Goal: Task Accomplishment & Management: Manage account settings

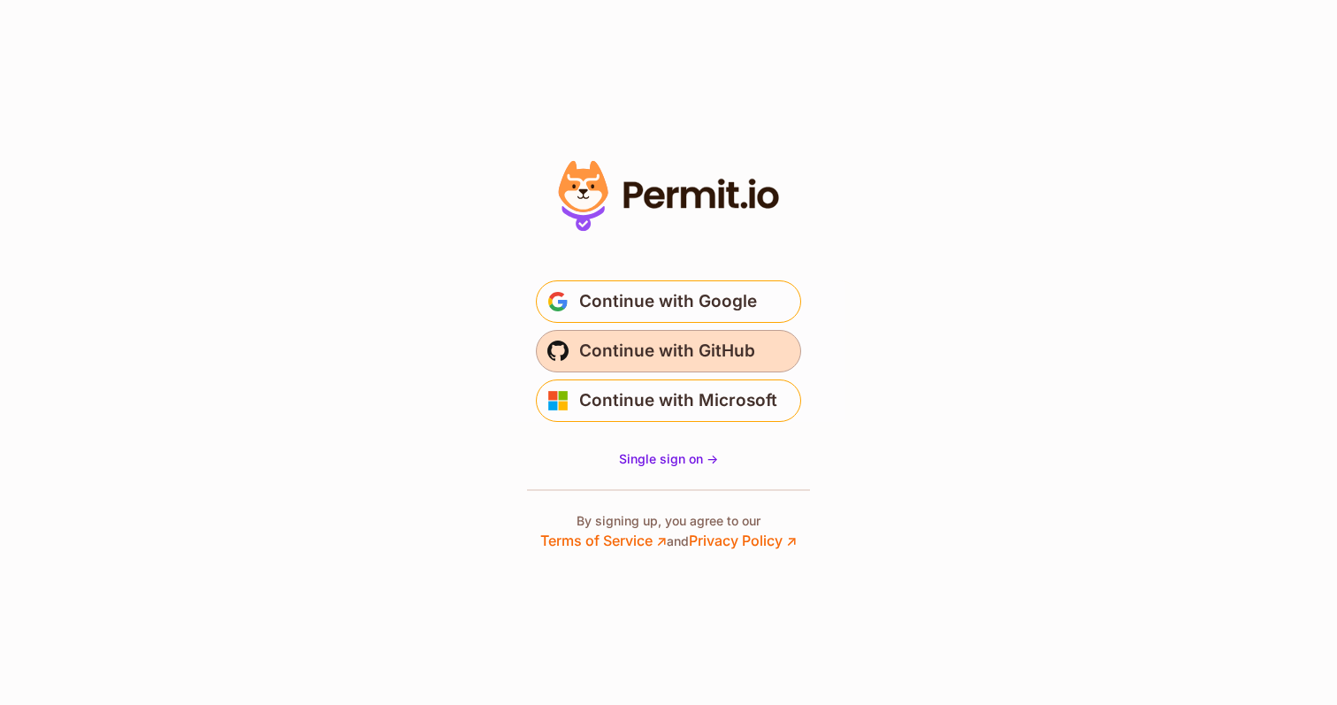
click at [653, 356] on span "Continue with GitHub" at bounding box center [667, 351] width 176 height 28
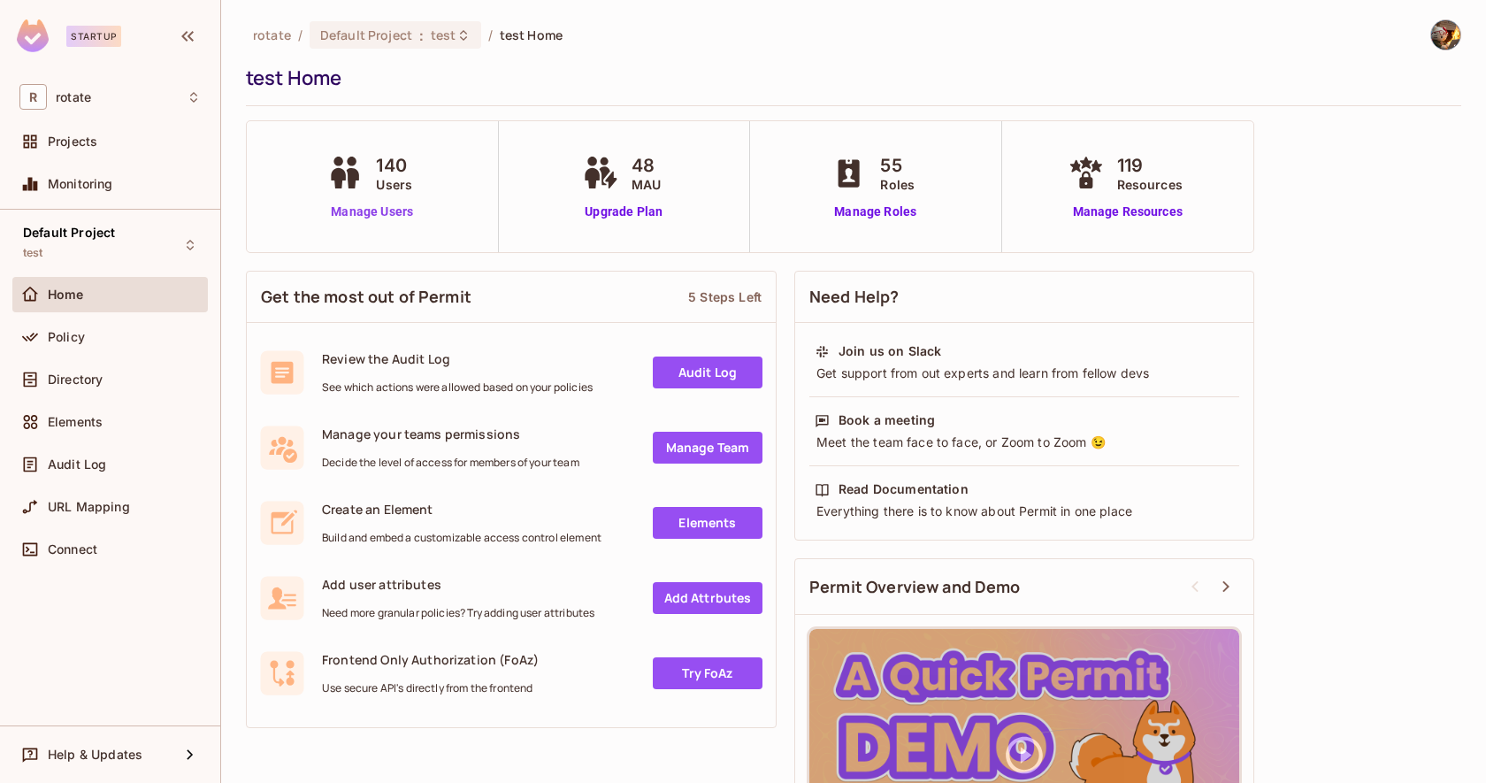
click at [363, 208] on link "Manage Users" at bounding box center [372, 211] width 98 height 19
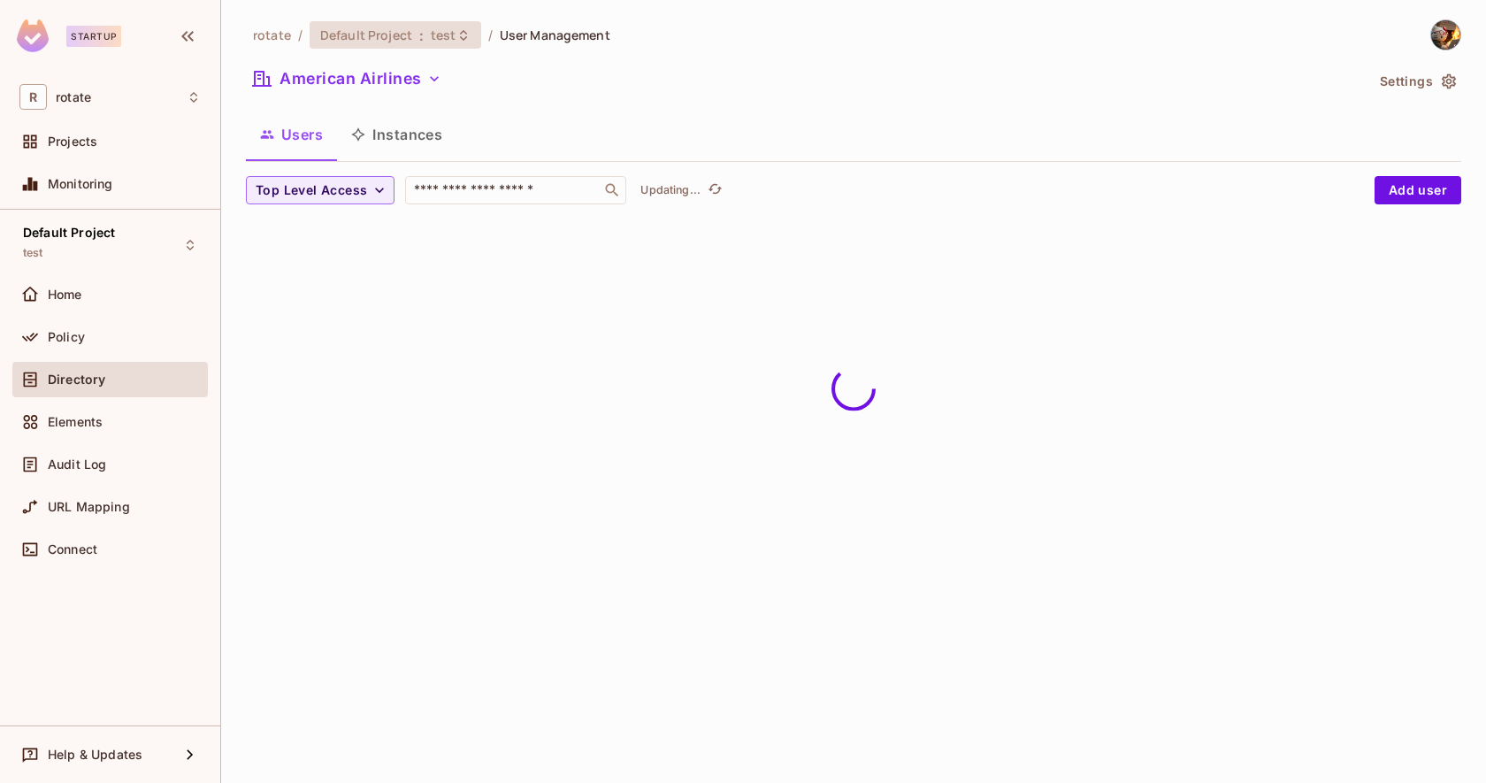
click at [424, 46] on div "Default Project : test" at bounding box center [395, 34] width 172 height 27
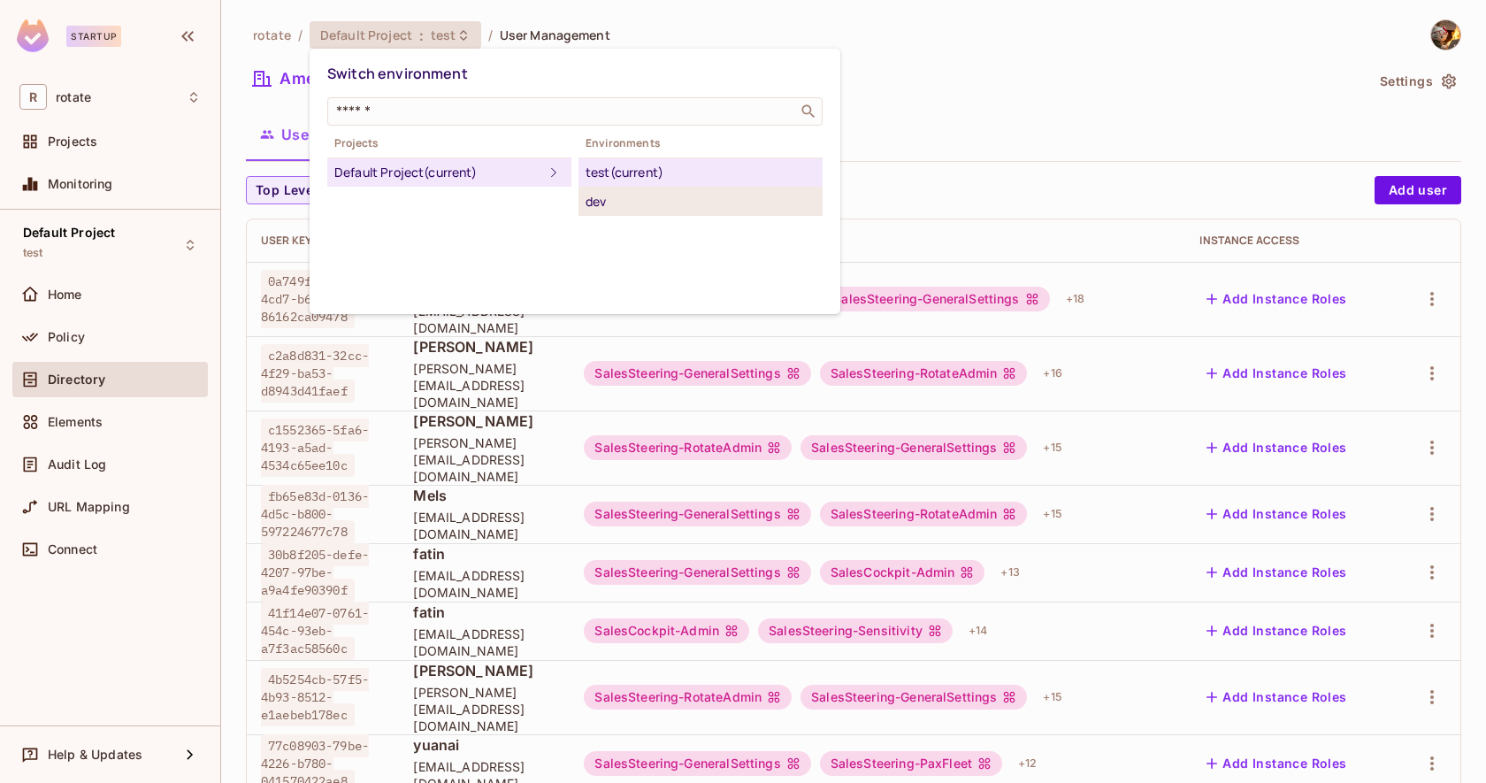
click at [615, 198] on div "dev" at bounding box center [700, 201] width 230 height 21
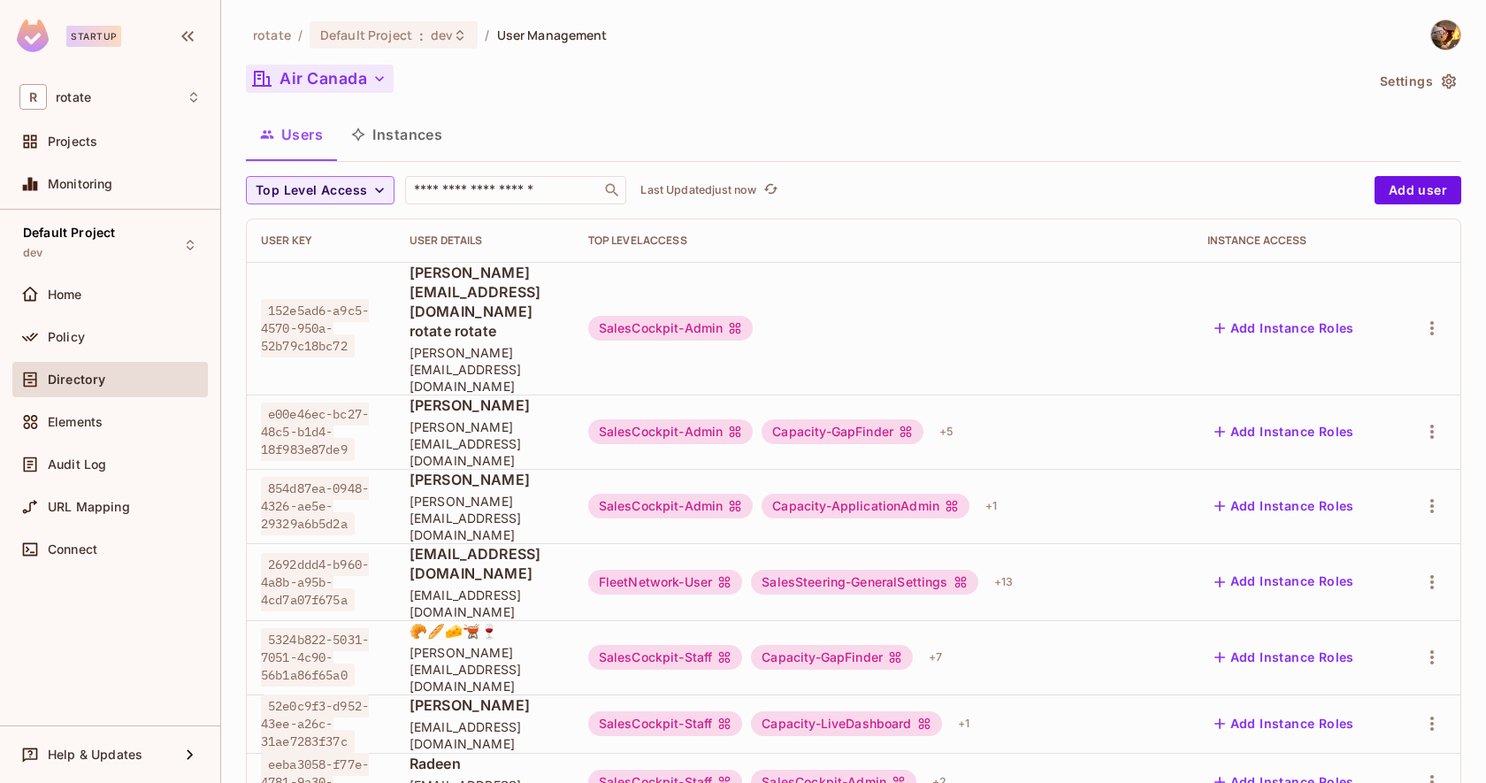
click at [337, 74] on button "Air Canada" at bounding box center [320, 79] width 148 height 28
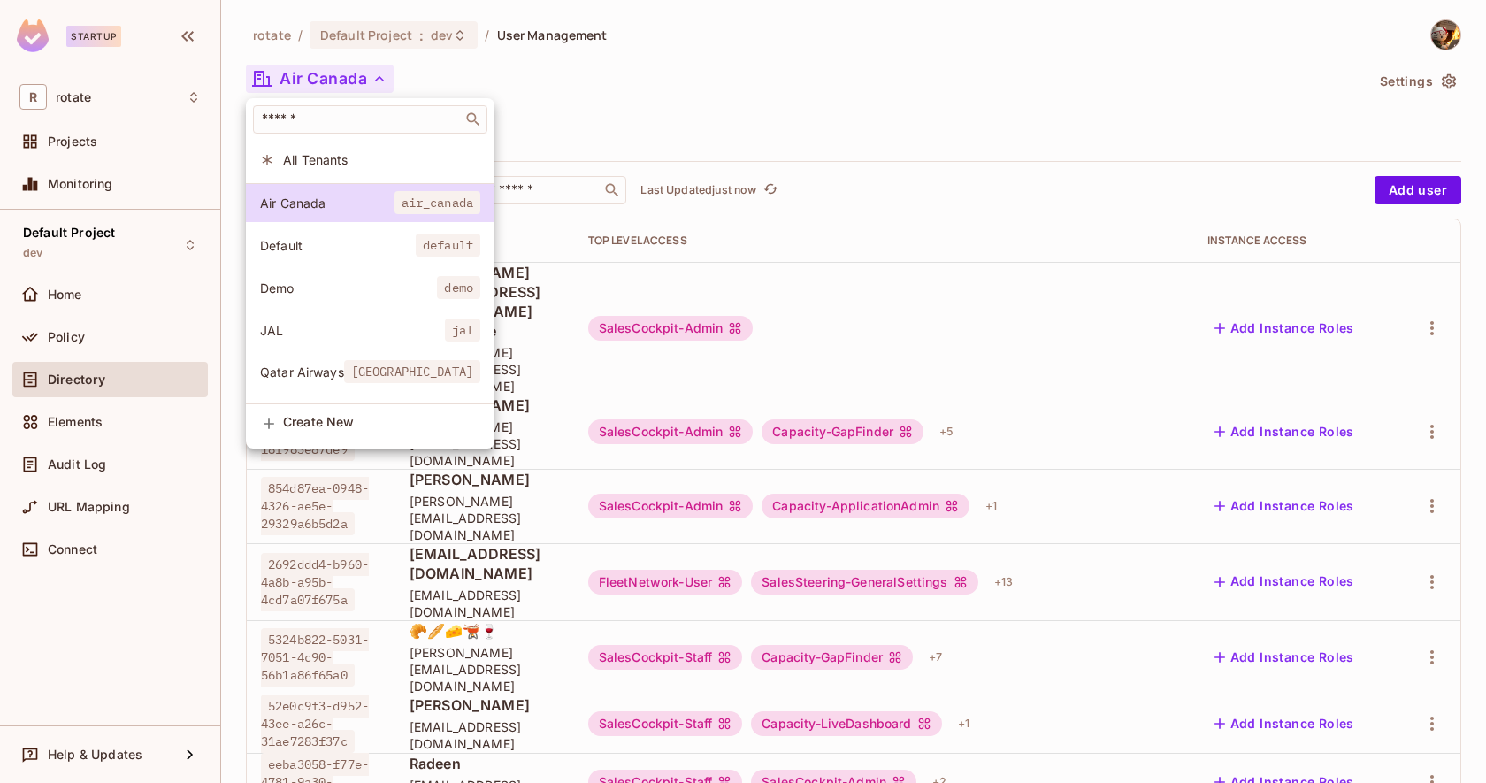
click at [348, 278] on li "Demo demo" at bounding box center [370, 288] width 248 height 38
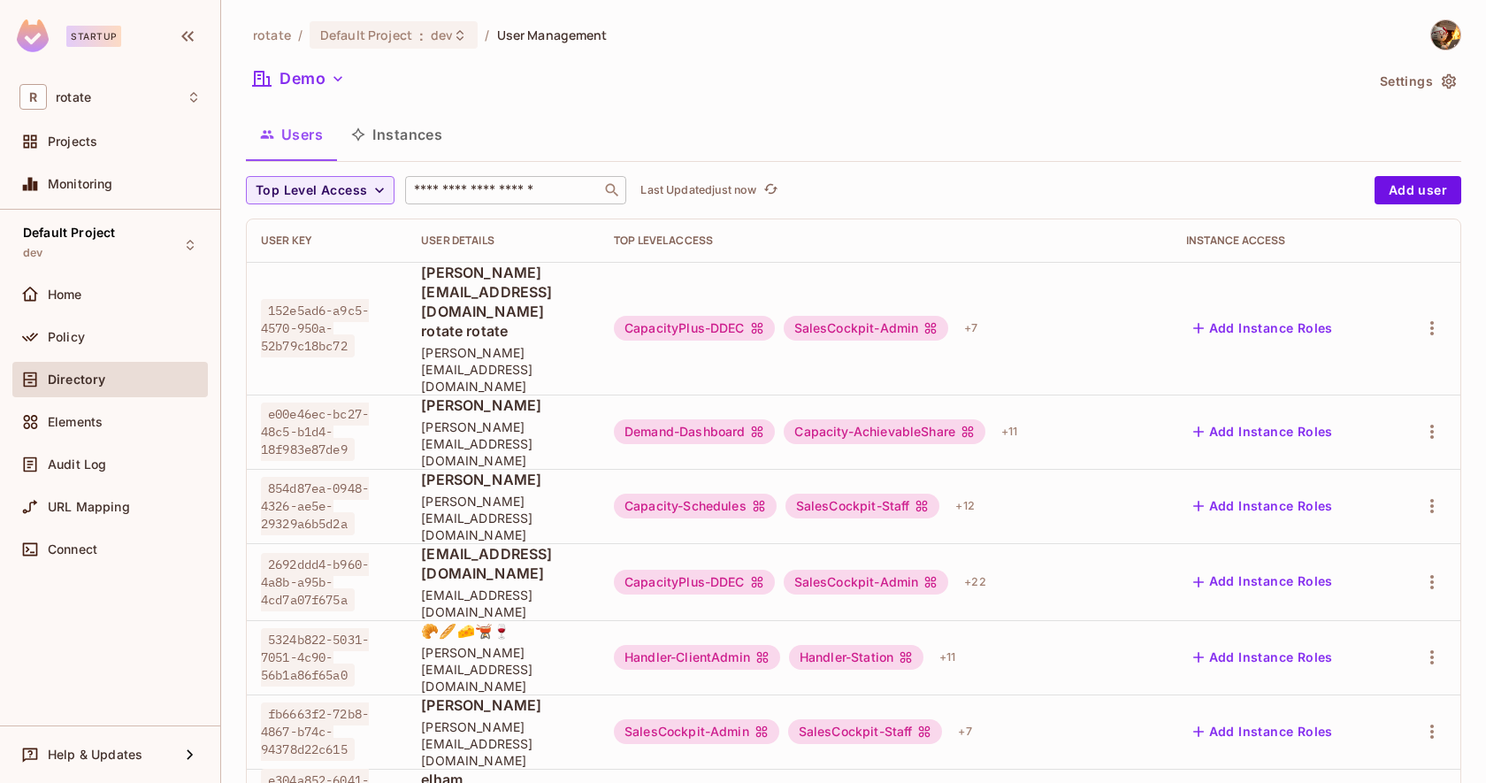
click at [468, 184] on input "text" at bounding box center [503, 190] width 186 height 18
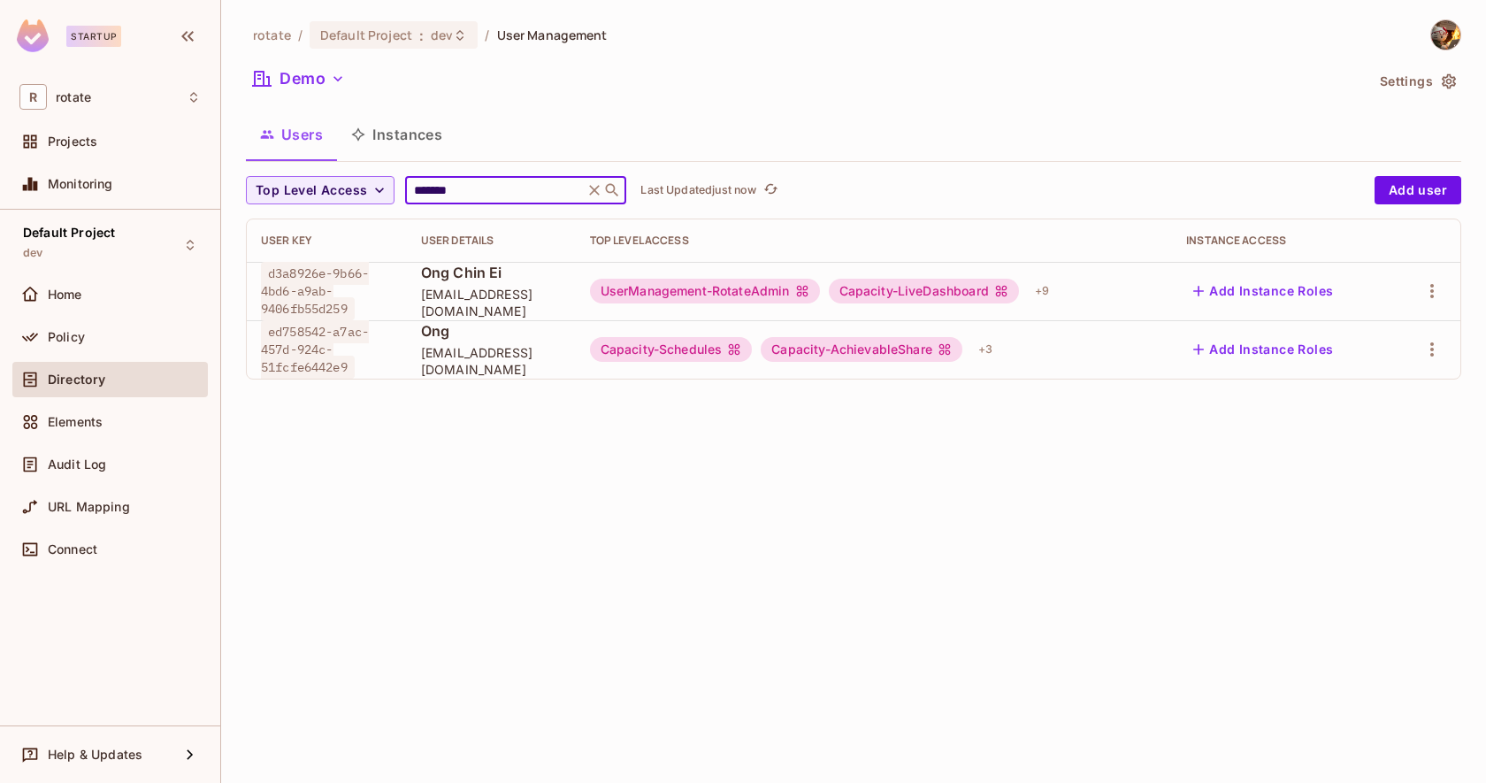
type input "*******"
click at [1264, 350] on button "Add Instance Roles" at bounding box center [1263, 349] width 154 height 28
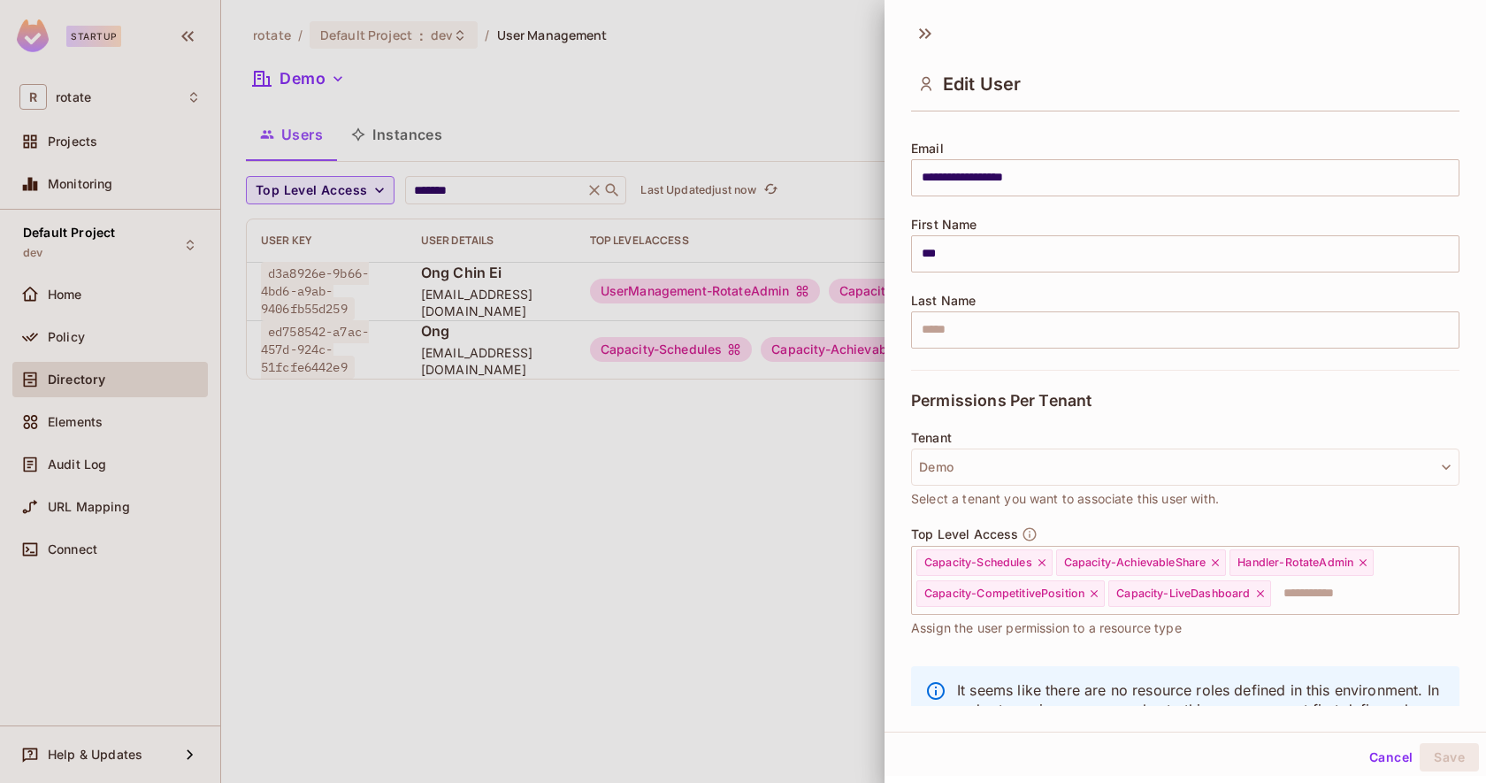
scroll to position [169, 0]
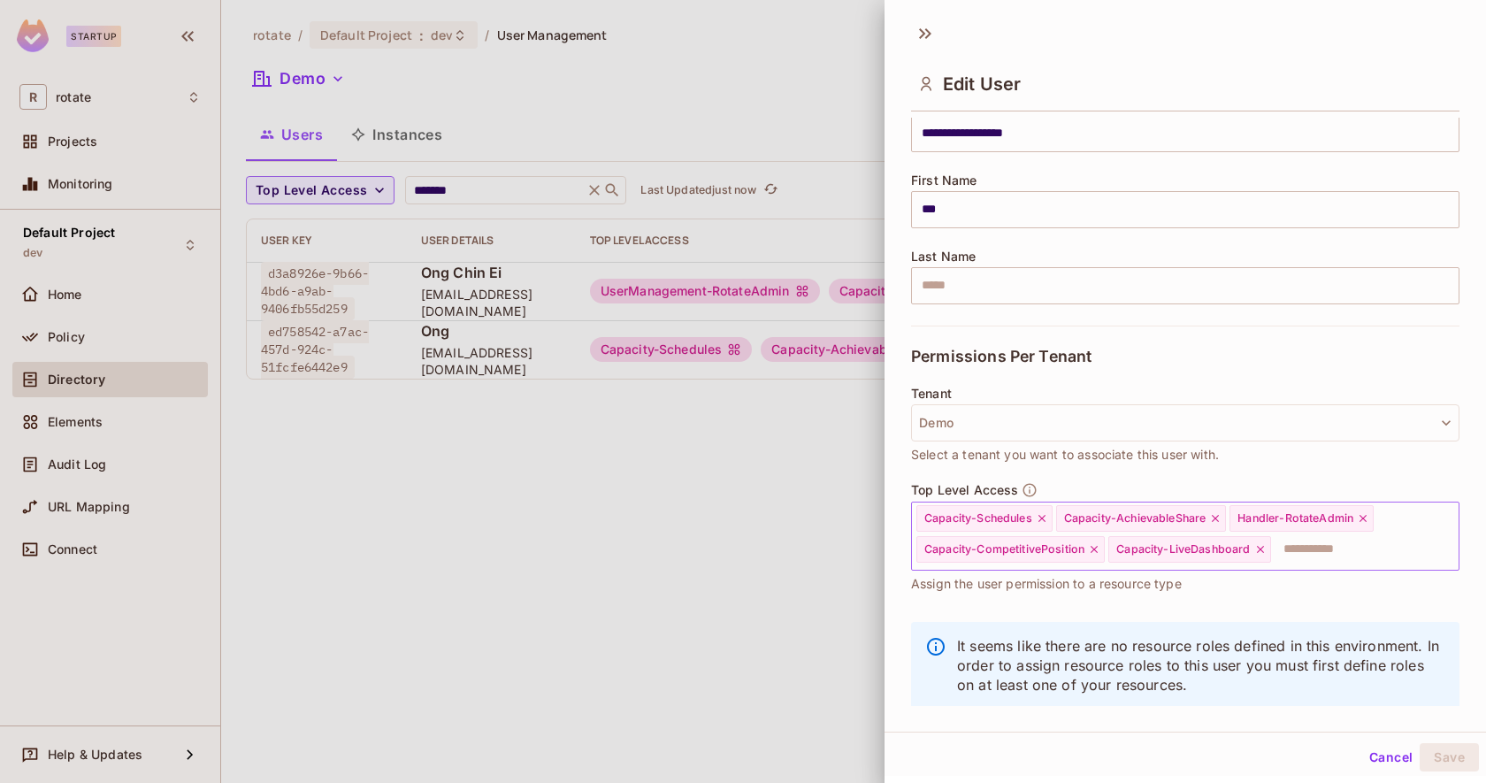
click at [1312, 553] on input "text" at bounding box center [1348, 548] width 152 height 35
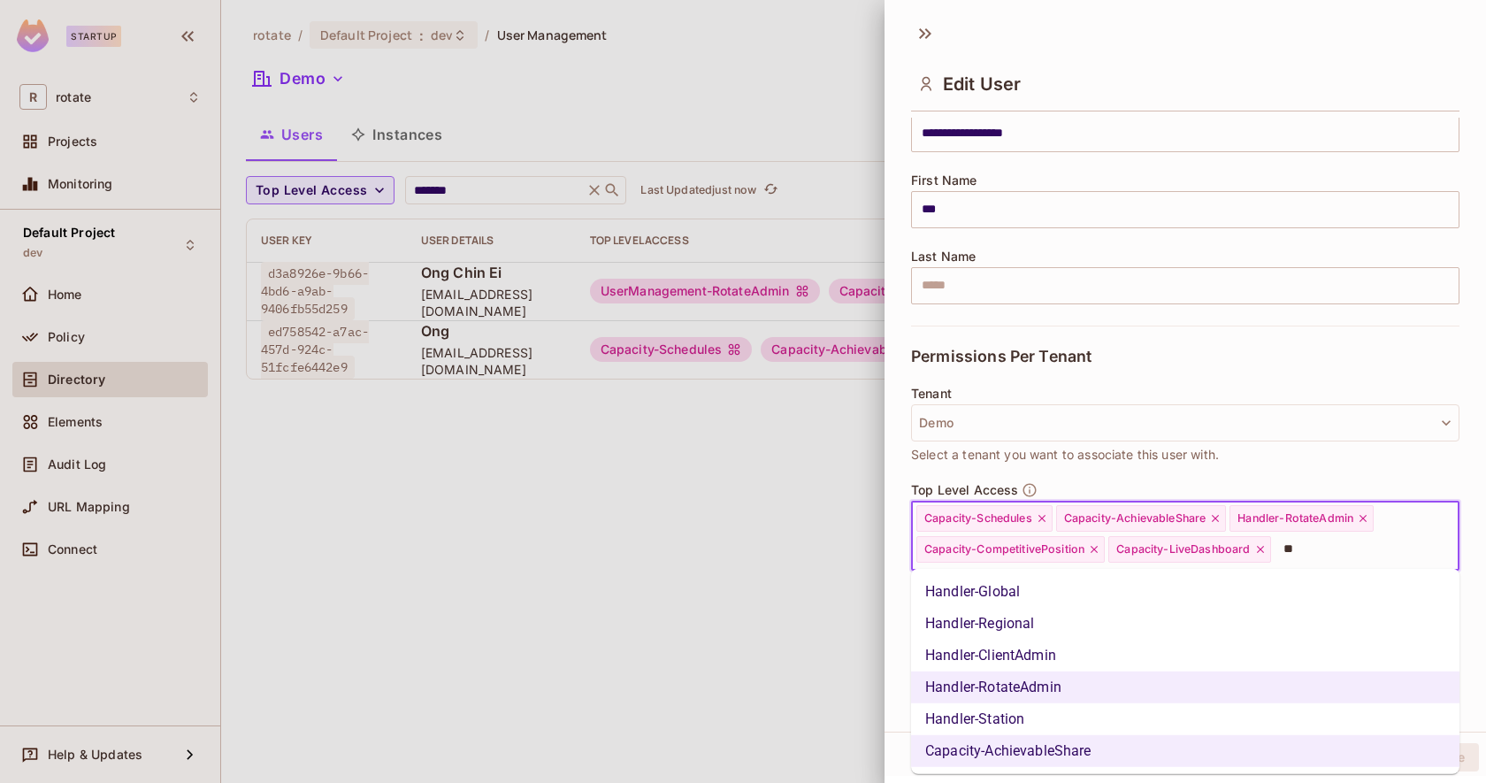
scroll to position [0, 0]
type input "****"
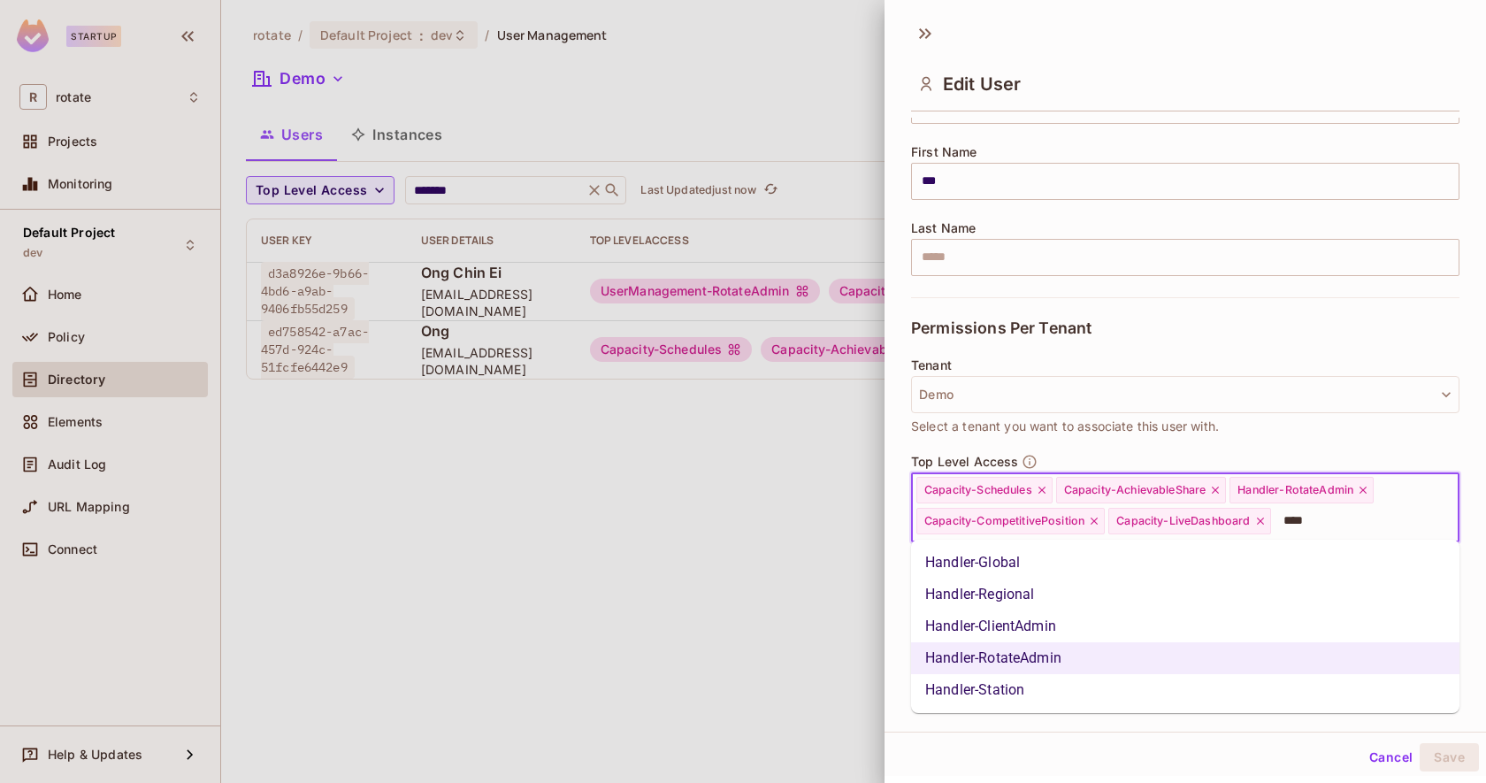
click at [1325, 692] on li "Handler-Station" at bounding box center [1185, 690] width 548 height 32
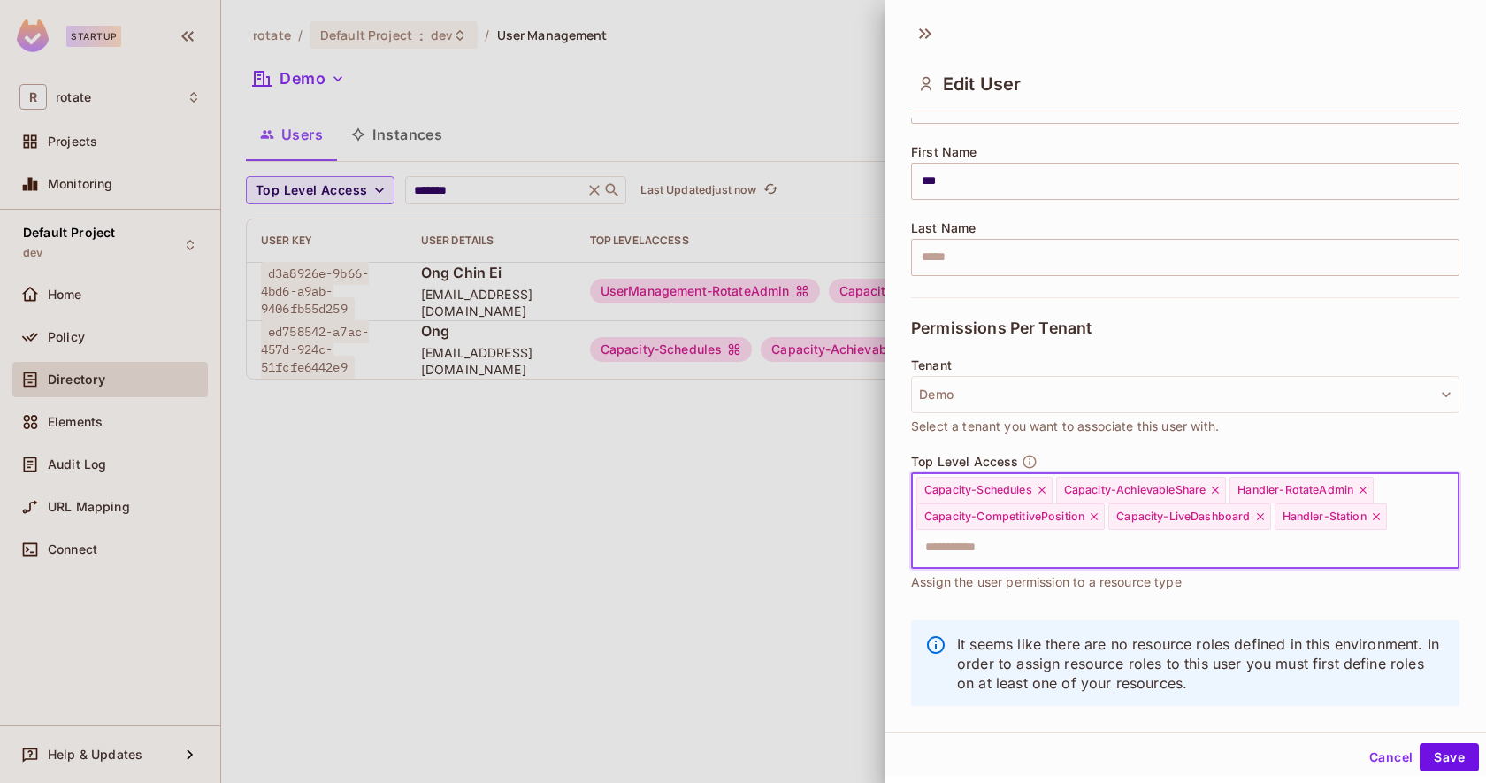
click at [1165, 546] on input "text" at bounding box center [1169, 547] width 510 height 35
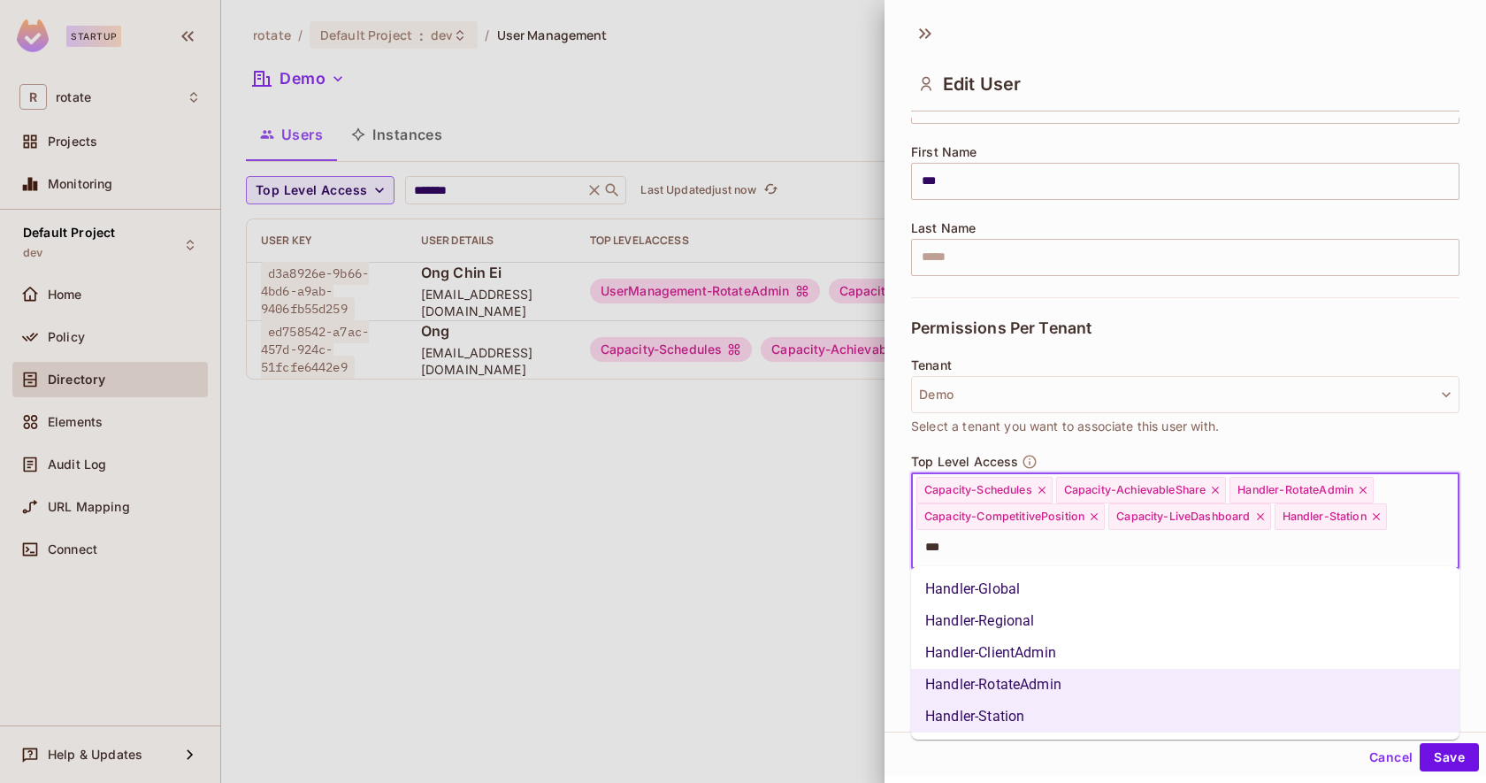
type input "****"
click at [1098, 596] on li "Handler-Global" at bounding box center [1185, 589] width 548 height 32
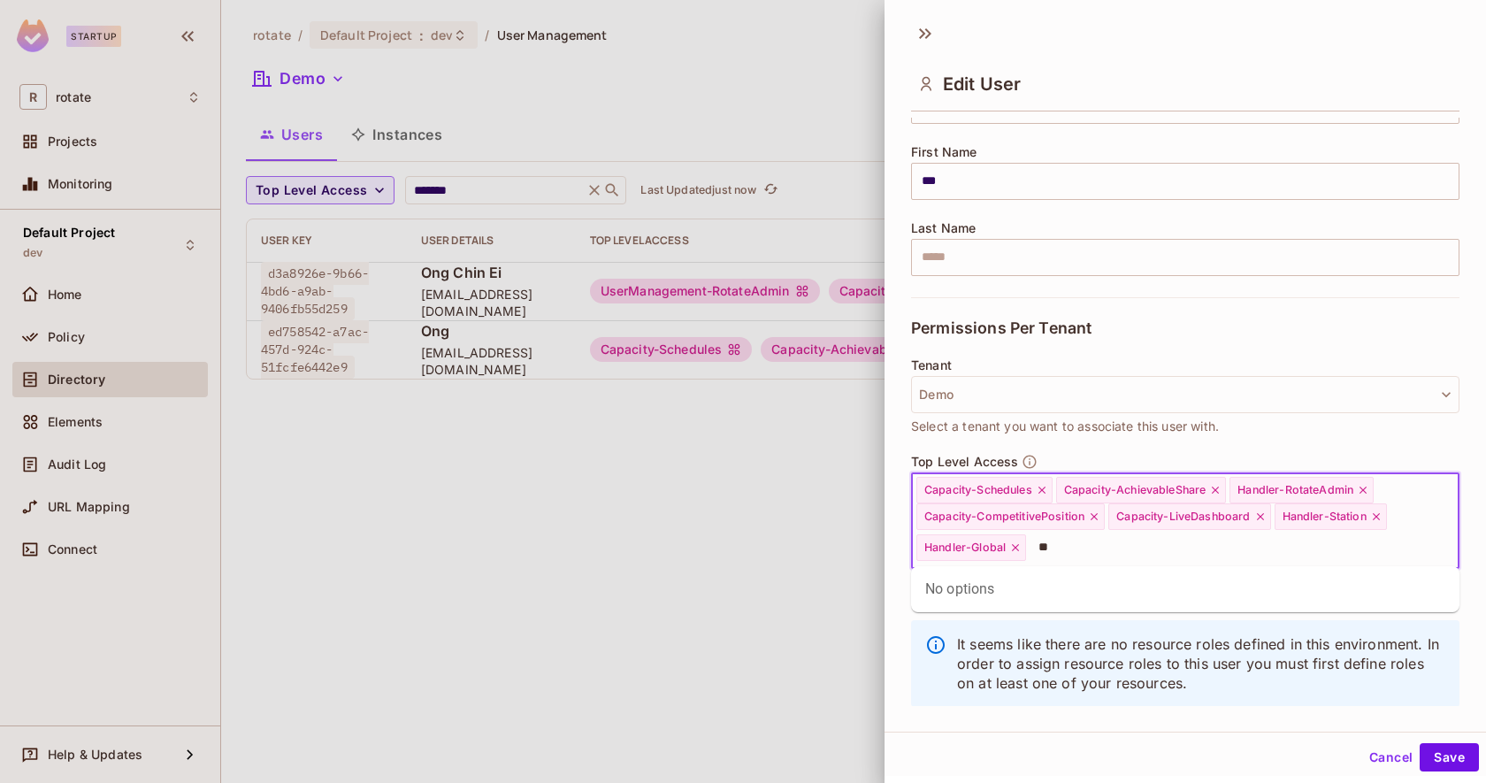
type input "*"
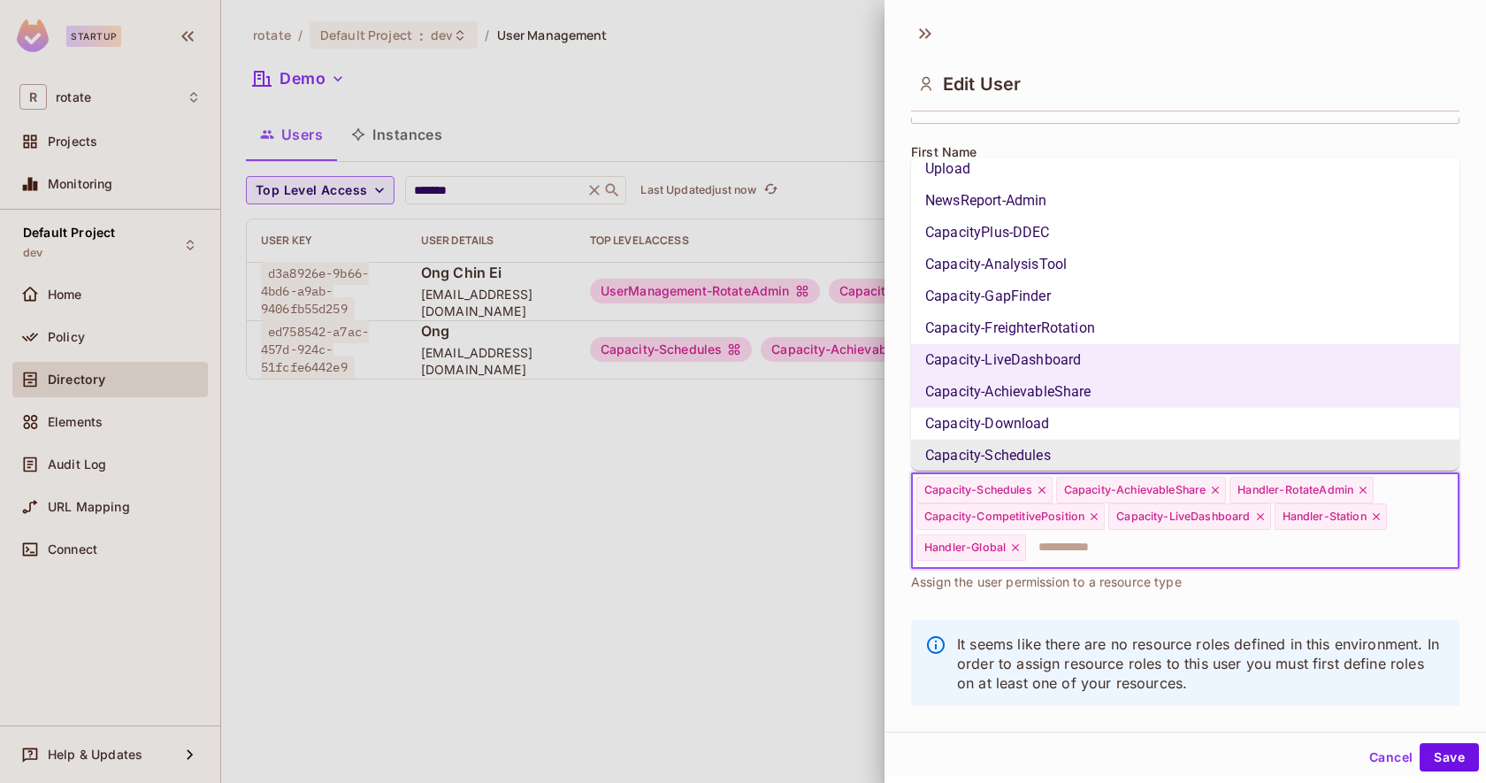
scroll to position [203, 0]
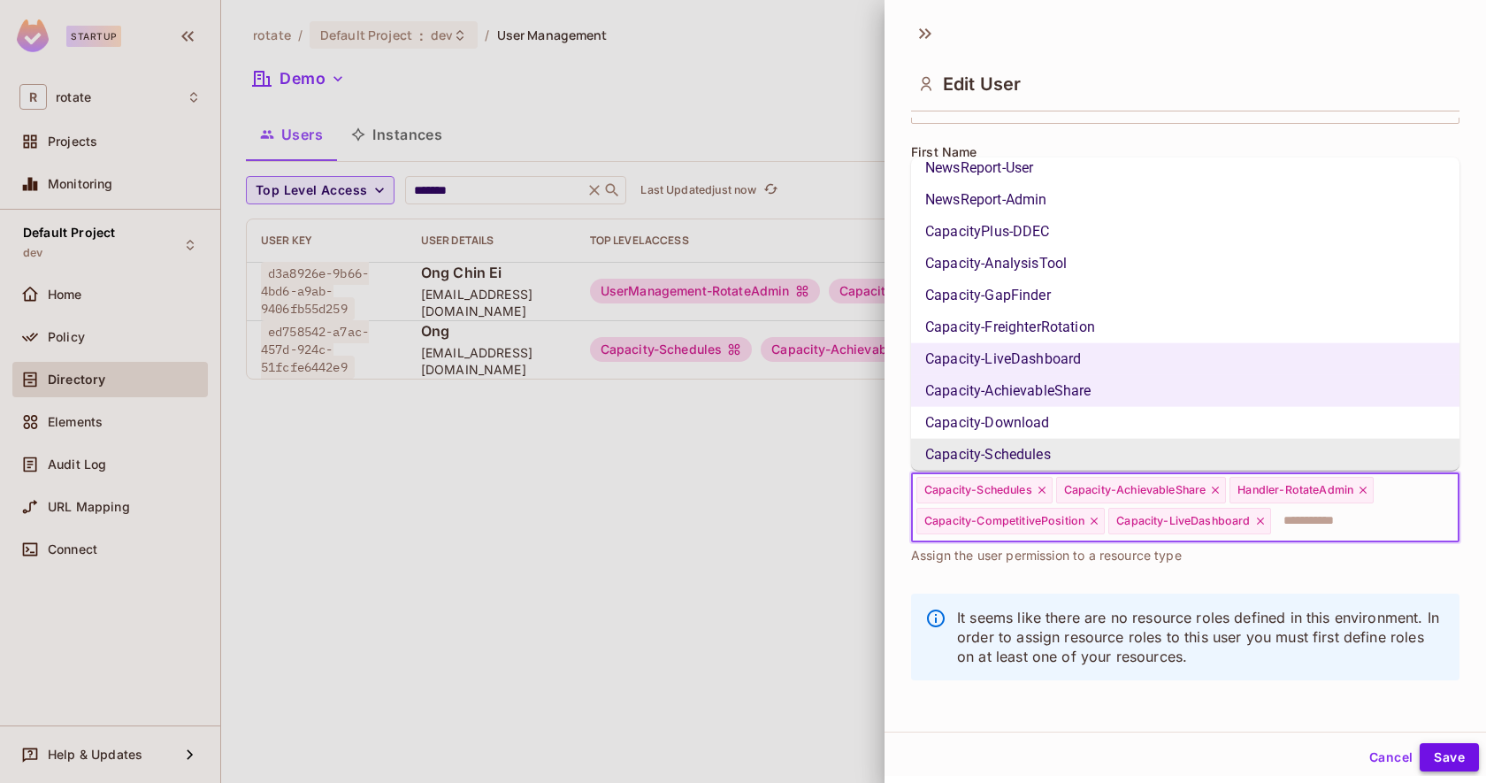
click at [1452, 765] on button "Save" at bounding box center [1448, 757] width 59 height 28
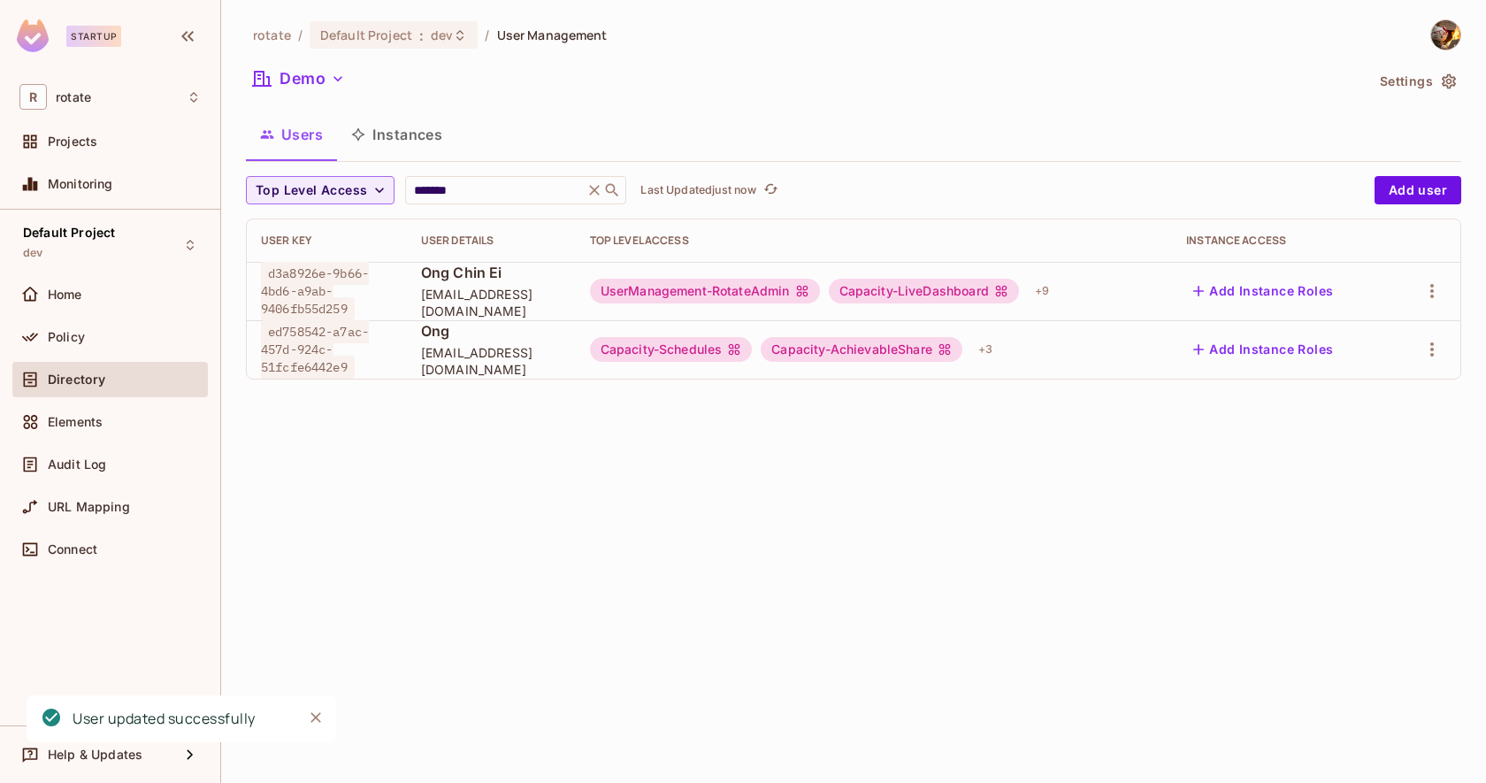
click at [707, 438] on div "rotate / Default Project : dev / User Management Demo Settings Users Instances …" at bounding box center [853, 391] width 1264 height 783
click at [1106, 293] on div "UserManagement-RotateAdmin Capacity-LiveDashboard + 9" at bounding box center [874, 291] width 569 height 28
click at [1258, 287] on button "Add Instance Roles" at bounding box center [1263, 291] width 154 height 28
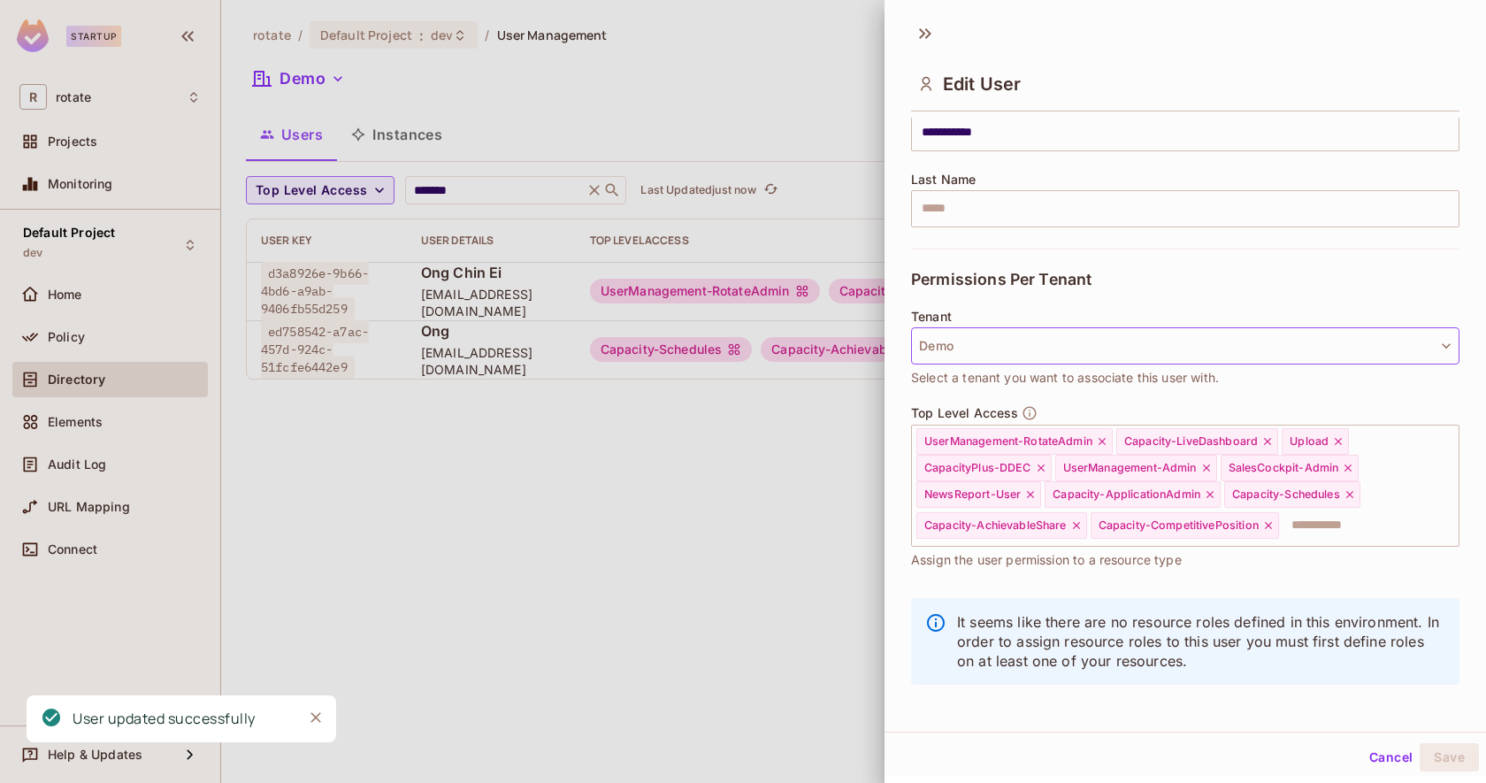
scroll to position [250, 0]
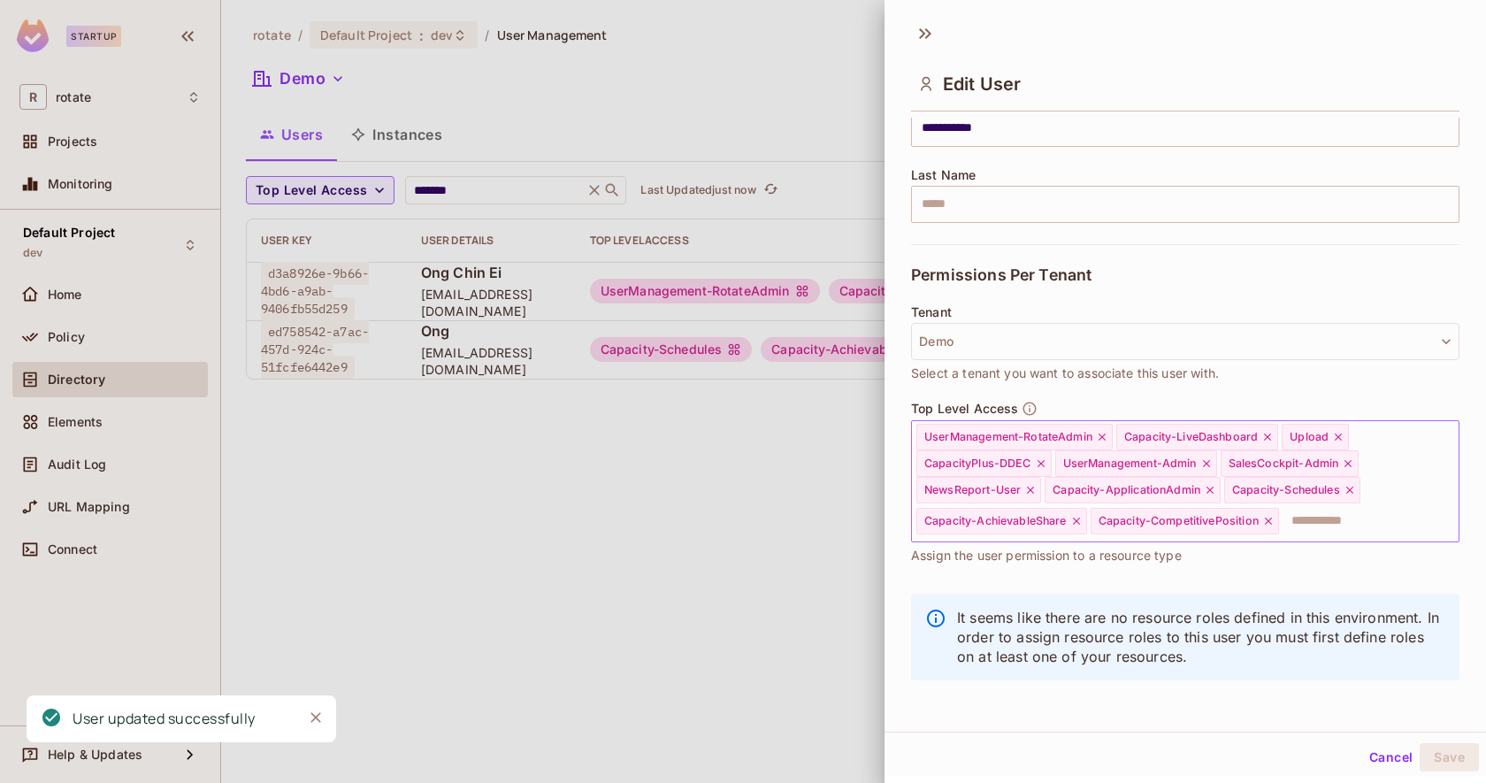
click at [1306, 528] on input "text" at bounding box center [1352, 520] width 144 height 35
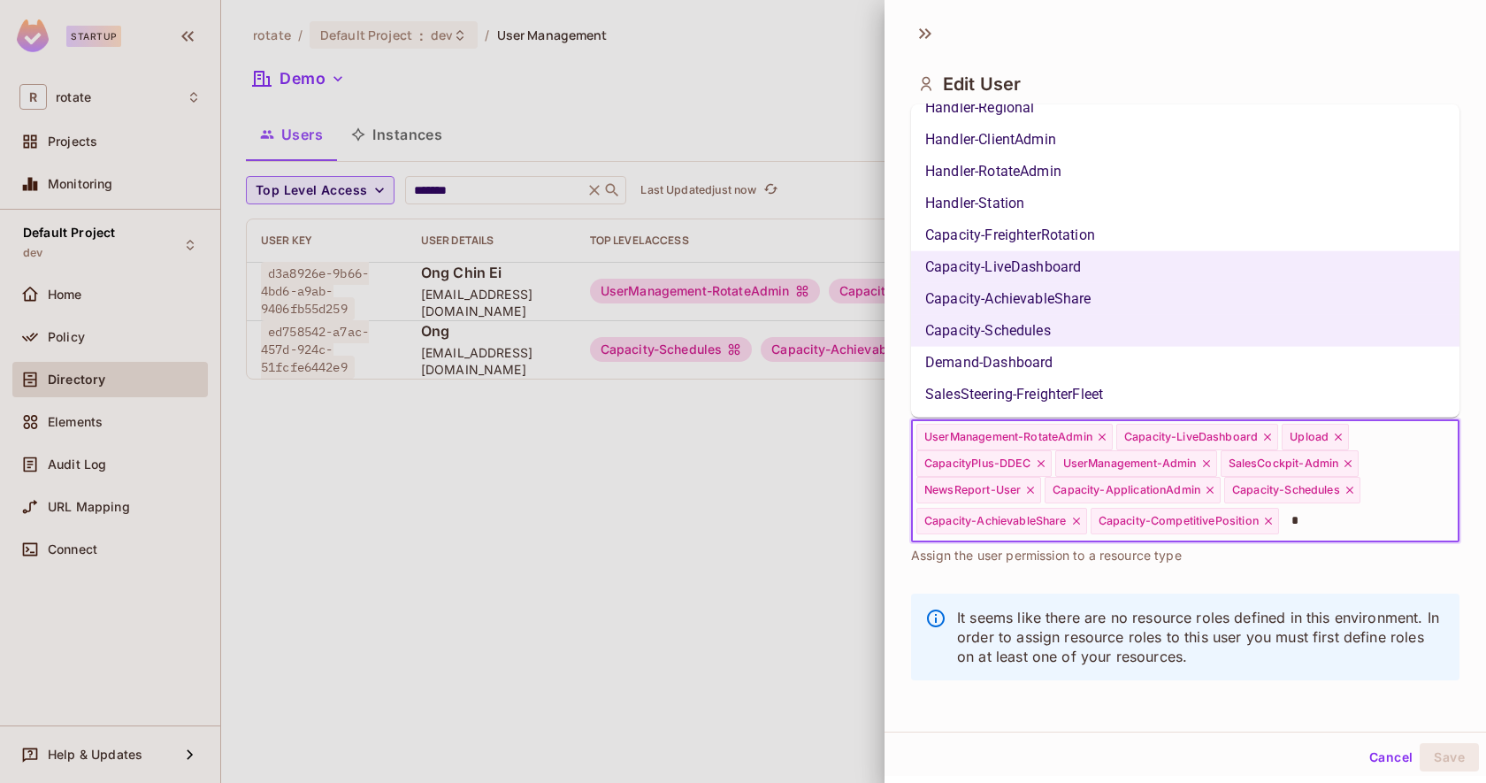
scroll to position [0, 0]
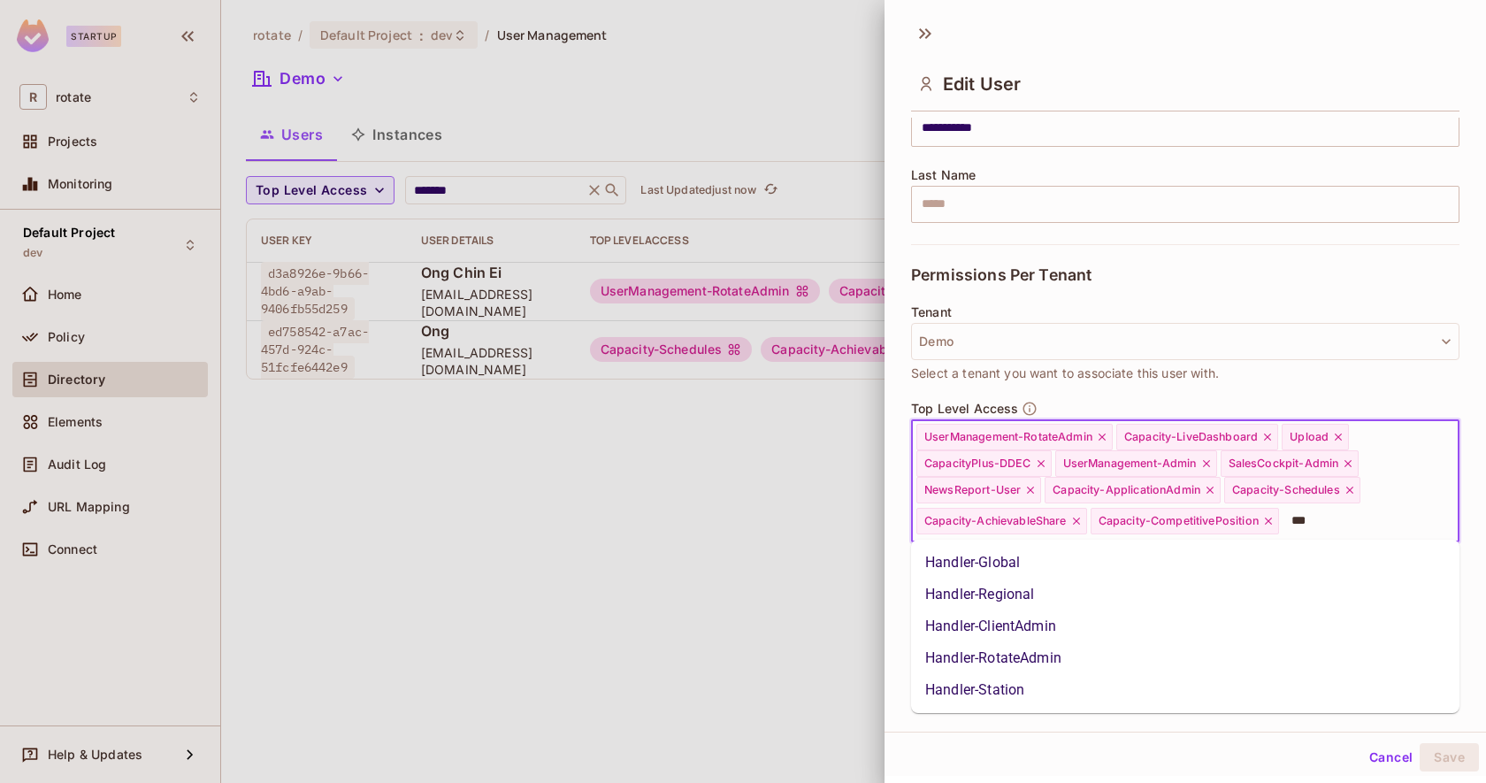
type input "****"
click at [1134, 644] on li "Handler-RotateAdmin" at bounding box center [1185, 658] width 548 height 32
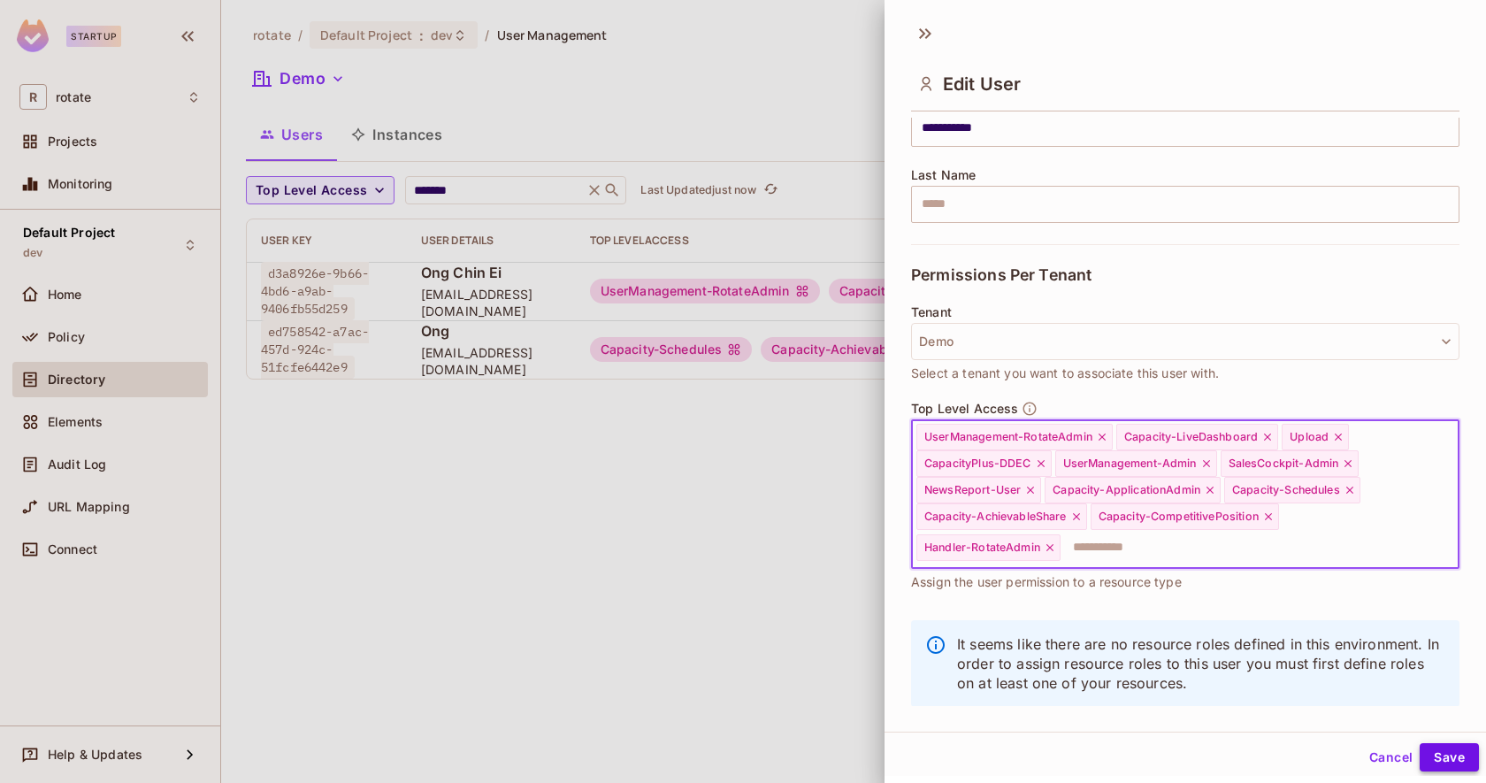
click at [1433, 752] on button "Save" at bounding box center [1448, 757] width 59 height 28
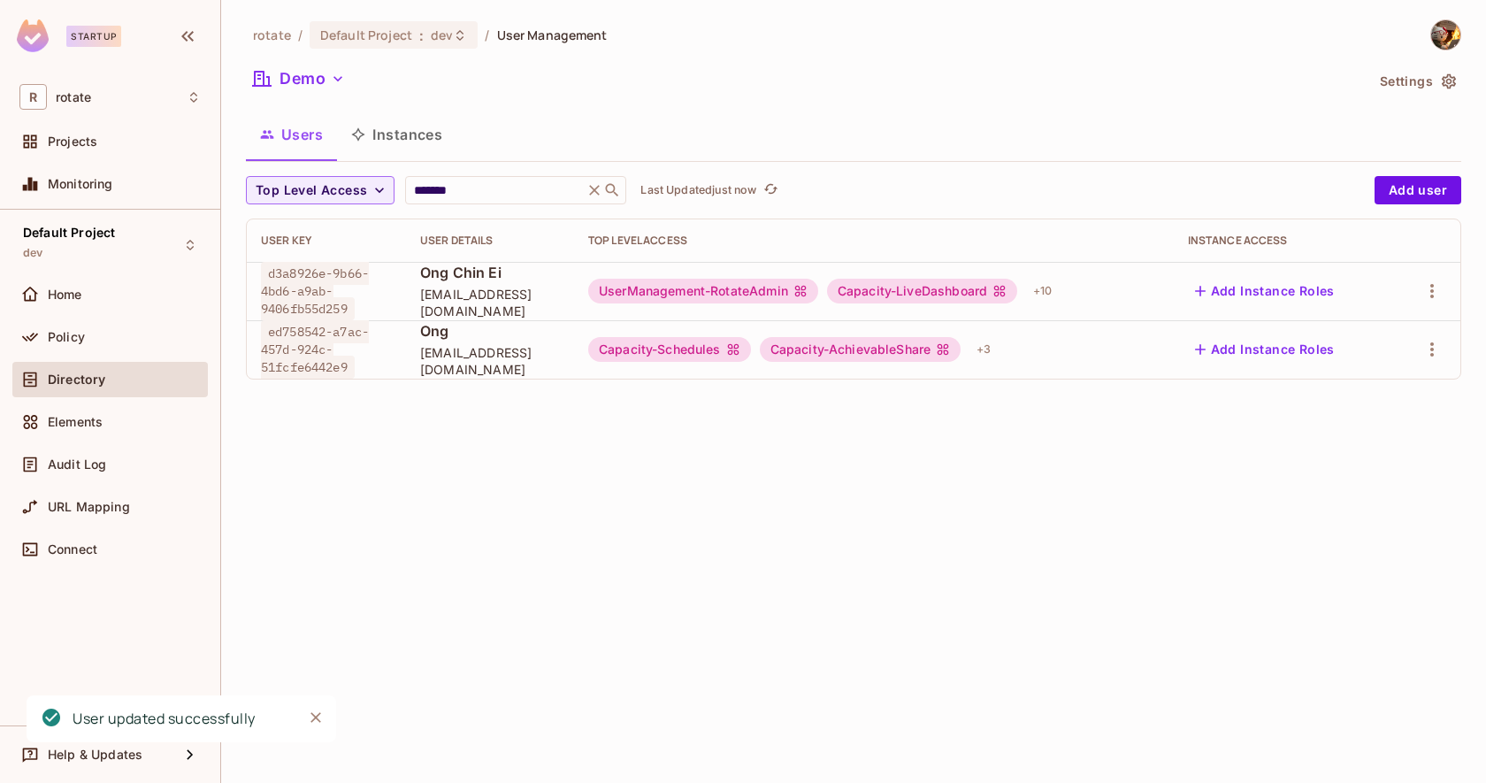
click at [335, 303] on span "d3a8926e-9b66-4bd6-a9ab-9406fb55d259" at bounding box center [315, 291] width 108 height 58
copy span "d3a8926e-9b66-4bd6-a9ab-9406fb55d259"
click at [322, 277] on span "d3a8926e-9b66-4bd6-a9ab-9406fb55d259" at bounding box center [315, 291] width 108 height 58
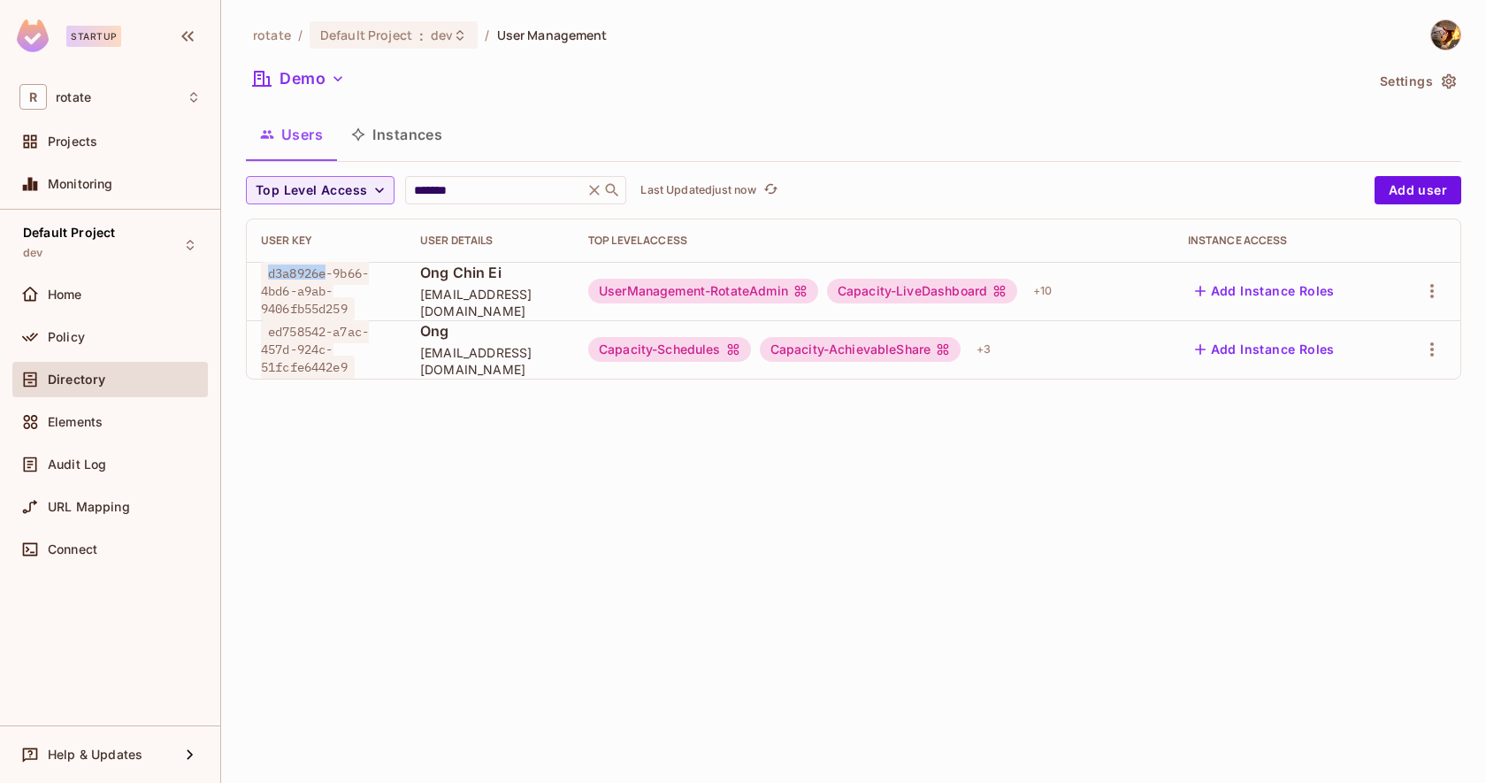
click at [322, 277] on span "d3a8926e-9b66-4bd6-a9ab-9406fb55d259" at bounding box center [315, 291] width 108 height 58
click at [299, 288] on span "d3a8926e-9b66-4bd6-a9ab-9406fb55d259" at bounding box center [315, 291] width 108 height 58
